Goal: Information Seeking & Learning: Learn about a topic

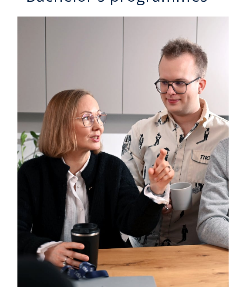
scroll to position [721, 0]
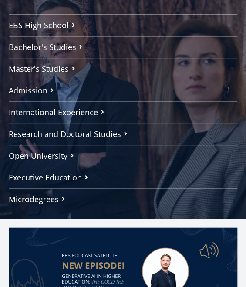
scroll to position [77, 0]
